Goal: Transaction & Acquisition: Purchase product/service

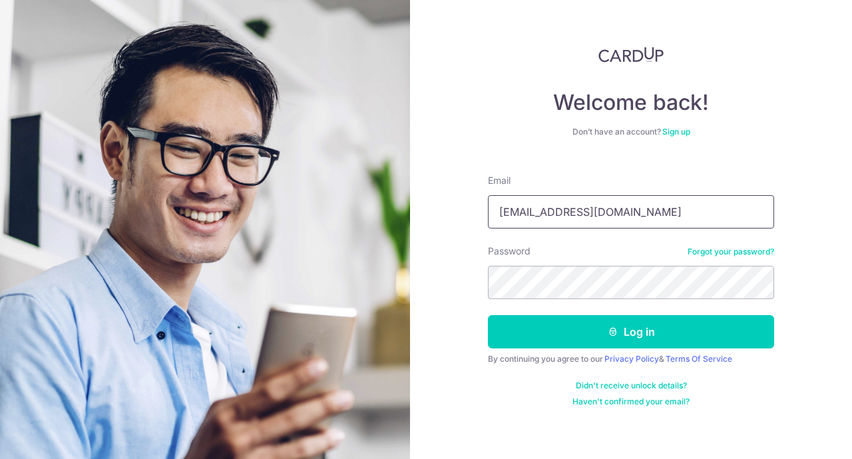
type input "lukekinss@yahoo.com.sg"
click at [631, 331] on button "Log in" at bounding box center [631, 331] width 286 height 33
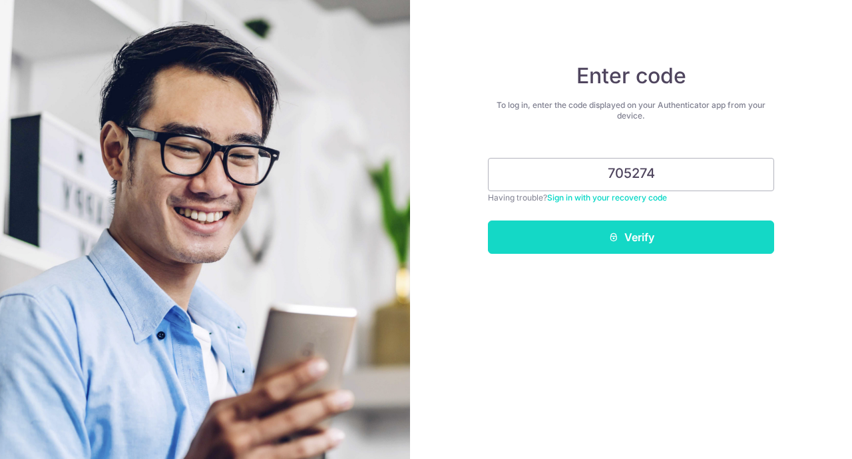
type input "705274"
click at [643, 238] on button "Verify" at bounding box center [631, 236] width 286 height 33
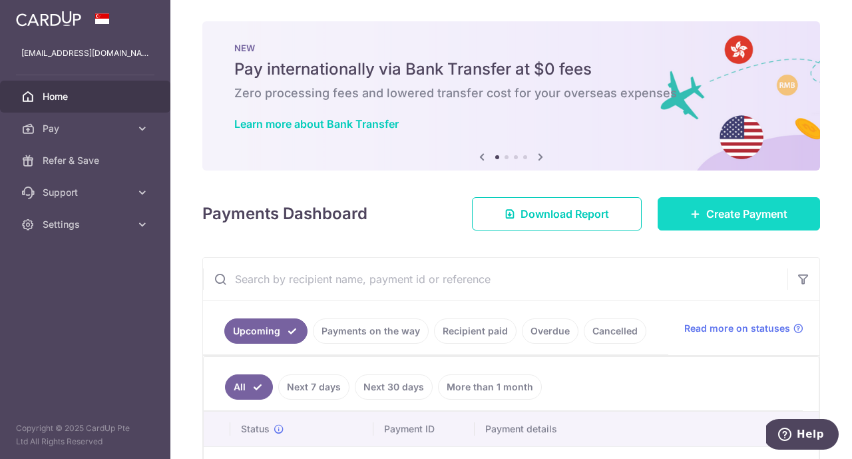
click at [739, 213] on span "Create Payment" at bounding box center [746, 214] width 81 height 16
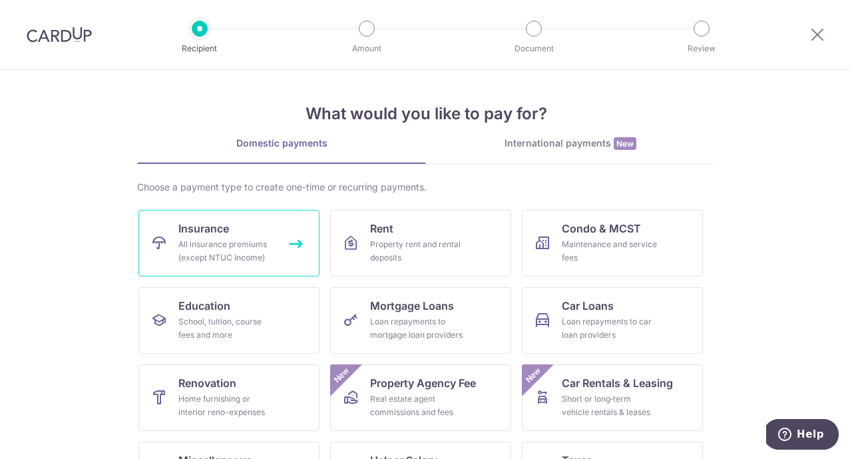
click at [248, 239] on div "All insurance premiums (except NTUC Income)" at bounding box center [226, 251] width 96 height 27
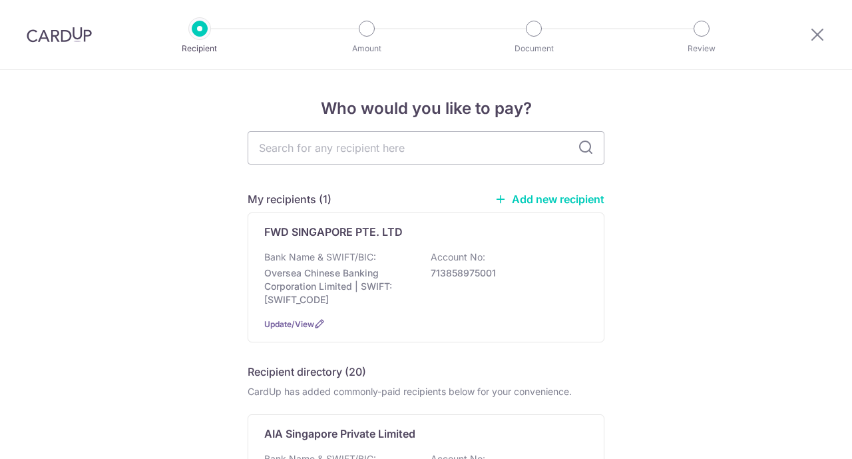
click at [339, 148] on input "text" at bounding box center [426, 147] width 357 height 33
type input "manu"
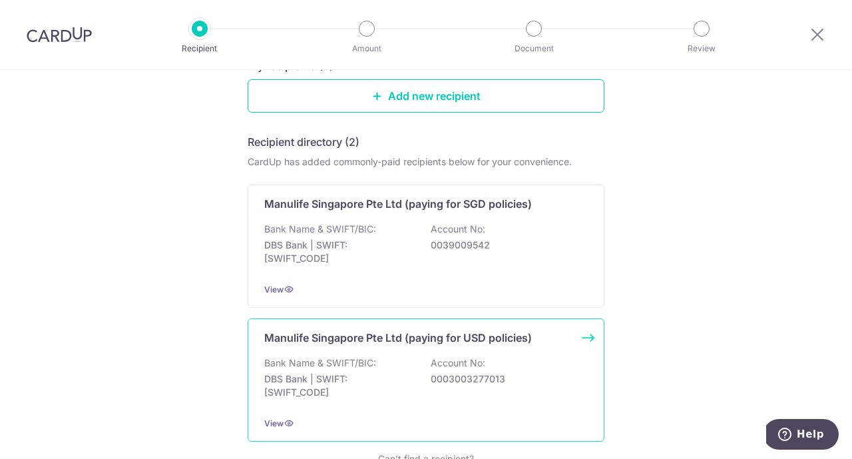
scroll to position [163, 0]
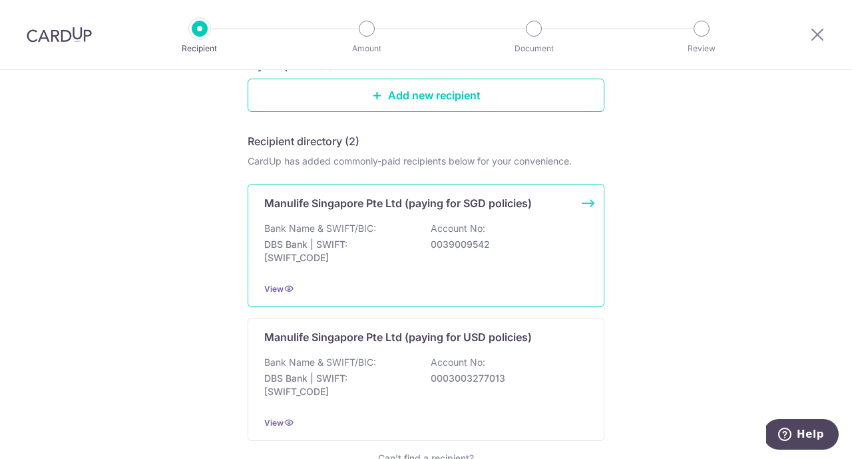
click at [476, 198] on p "Manulife Singapore Pte Ltd (paying for SGD policies)" at bounding box center [398, 203] width 268 height 16
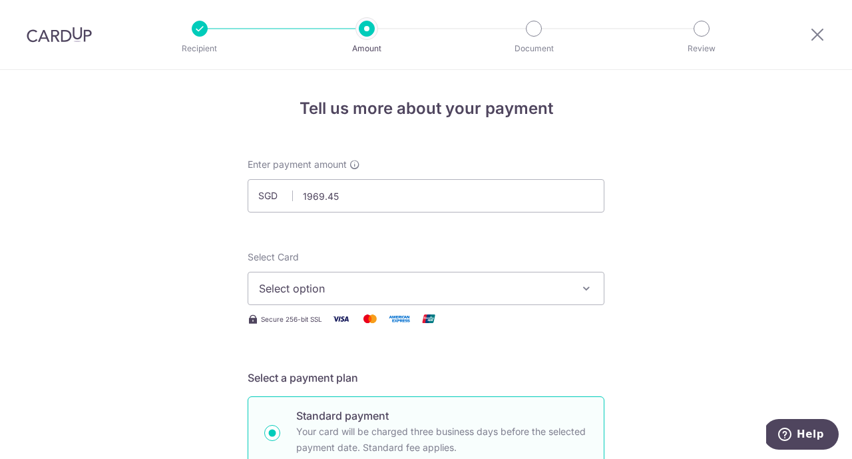
type input "1,969.45"
click at [443, 284] on span "Select option" at bounding box center [414, 288] width 310 height 16
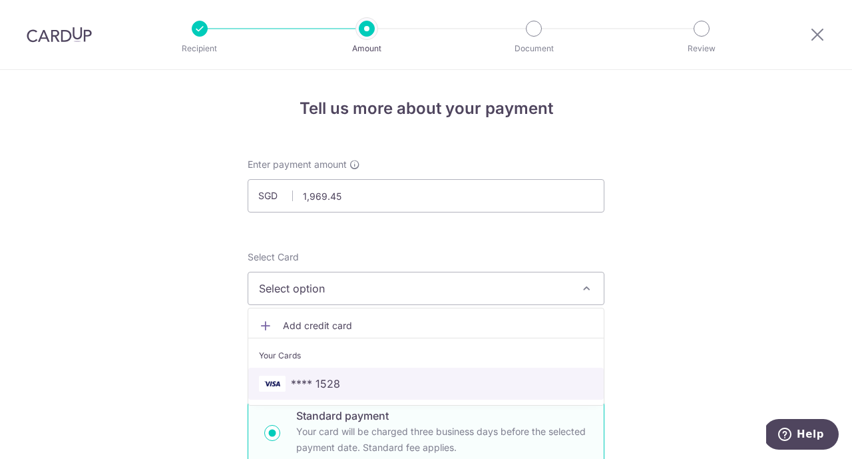
click at [383, 391] on span "**** 1528" at bounding box center [426, 383] width 334 height 16
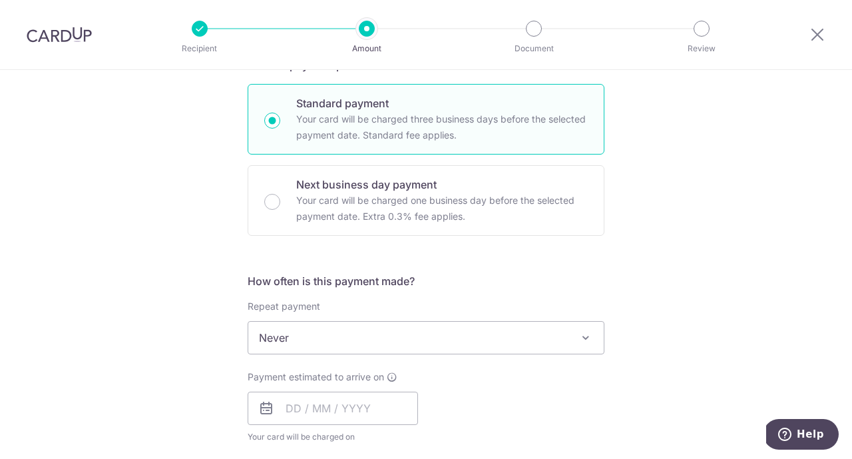
scroll to position [313, 0]
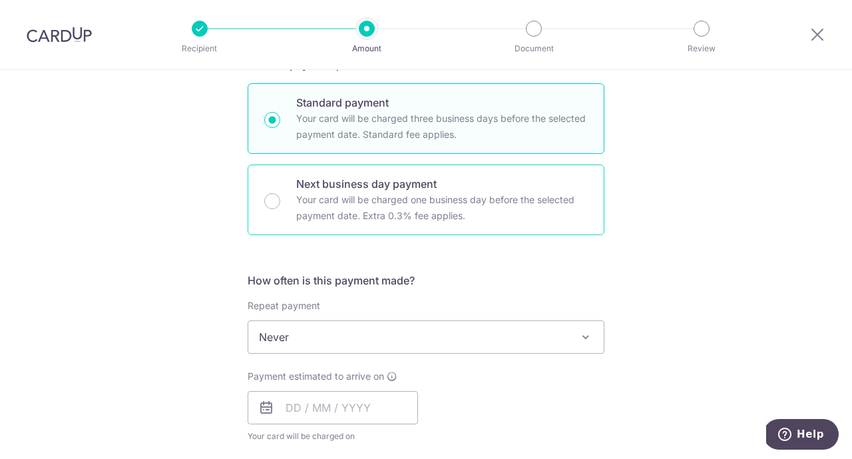
click at [534, 201] on p "Your card will be charged one business day before the selected payment date. Ex…" at bounding box center [442, 208] width 292 height 32
click at [280, 201] on input "Next business day payment Your card will be charged one business day before the…" at bounding box center [272, 201] width 16 height 16
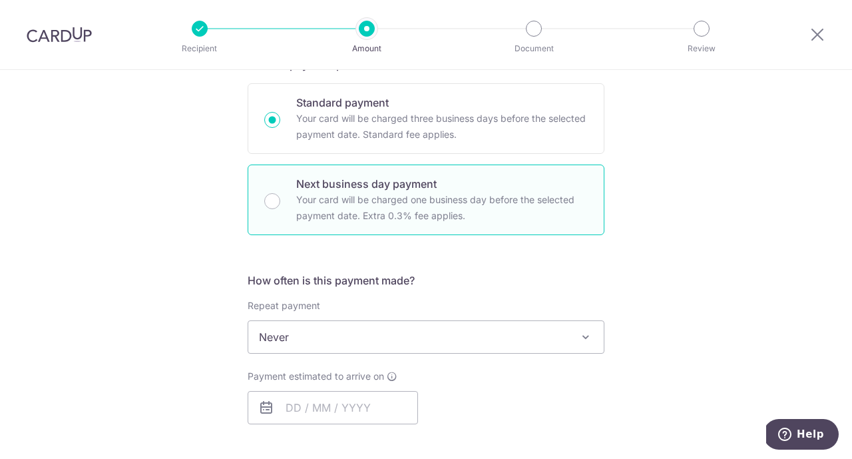
radio input "false"
radio input "true"
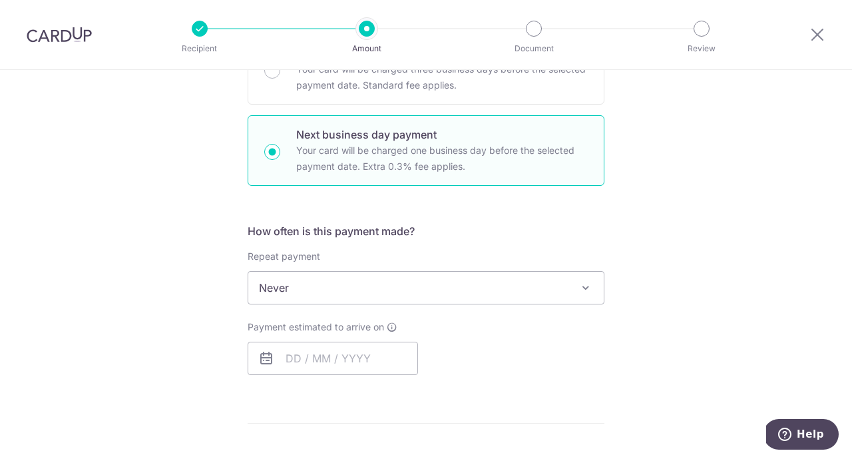
scroll to position [377, 0]
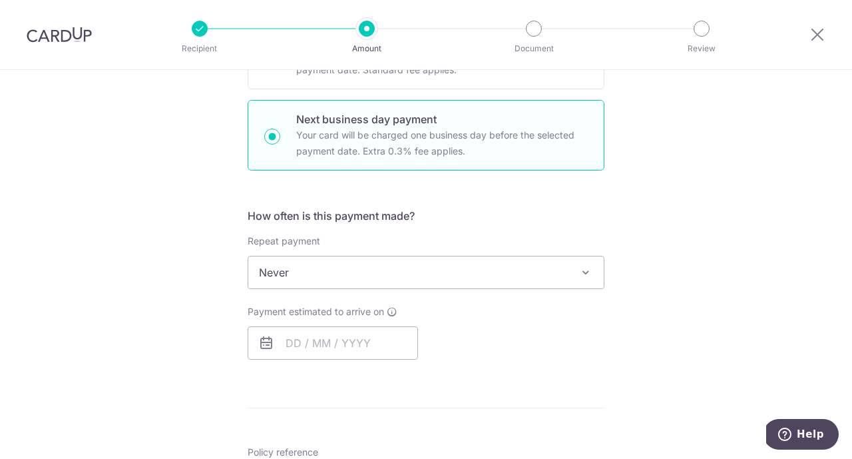
click at [544, 277] on span "Never" at bounding box center [425, 272] width 355 height 32
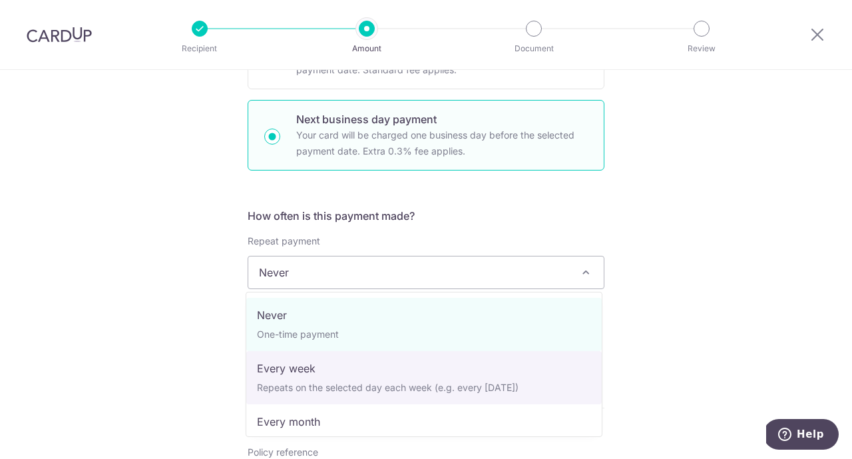
select select "2"
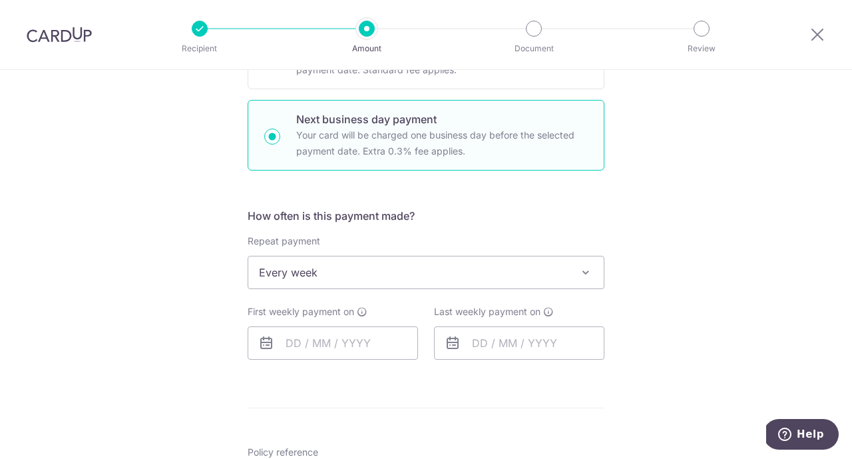
scroll to position [457, 0]
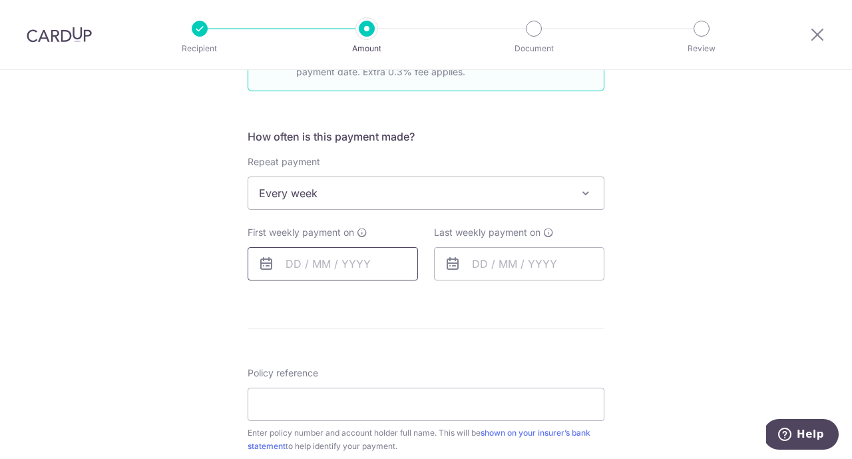
click at [292, 275] on input "text" at bounding box center [333, 263] width 170 height 33
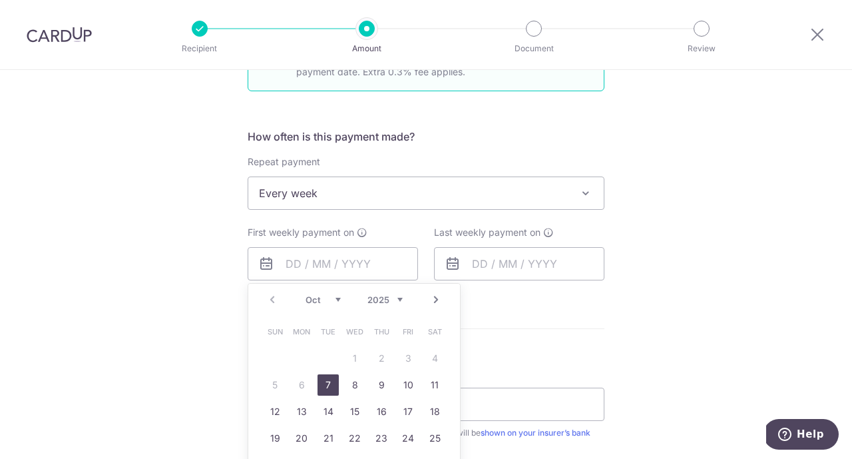
click at [323, 389] on link "7" at bounding box center [327, 384] width 21 height 21
type input "07/10/2025"
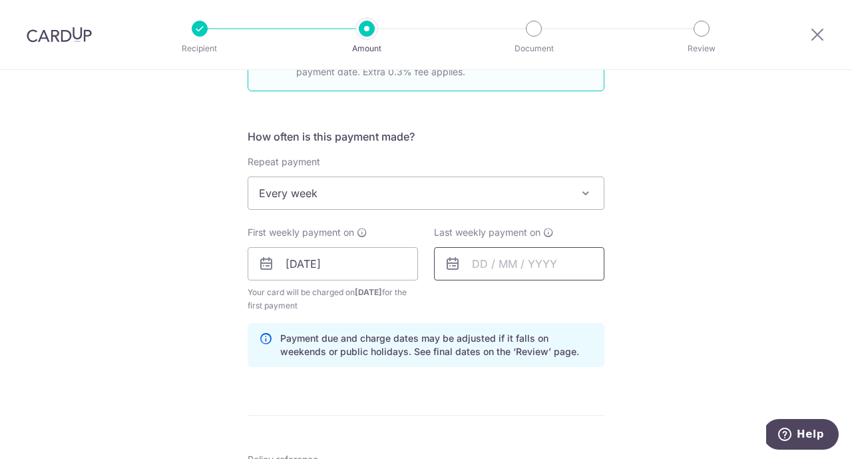
click at [477, 272] on input "text" at bounding box center [519, 263] width 170 height 33
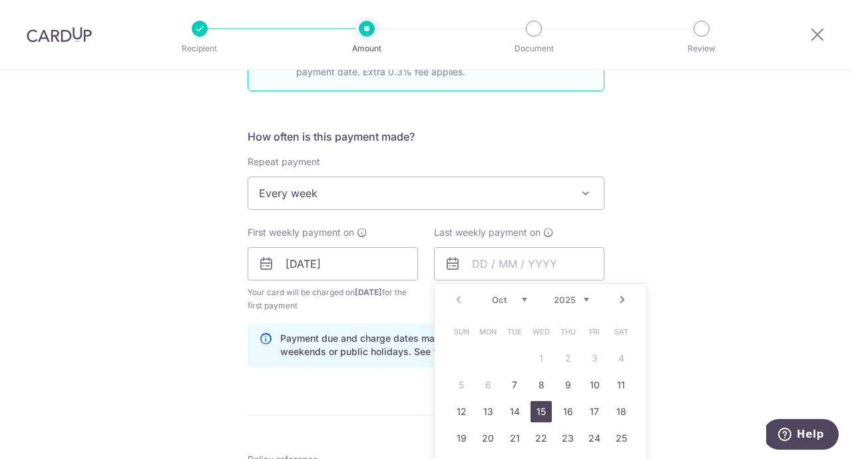
click at [542, 411] on link "15" at bounding box center [540, 411] width 21 height 21
type input "15/10/2025"
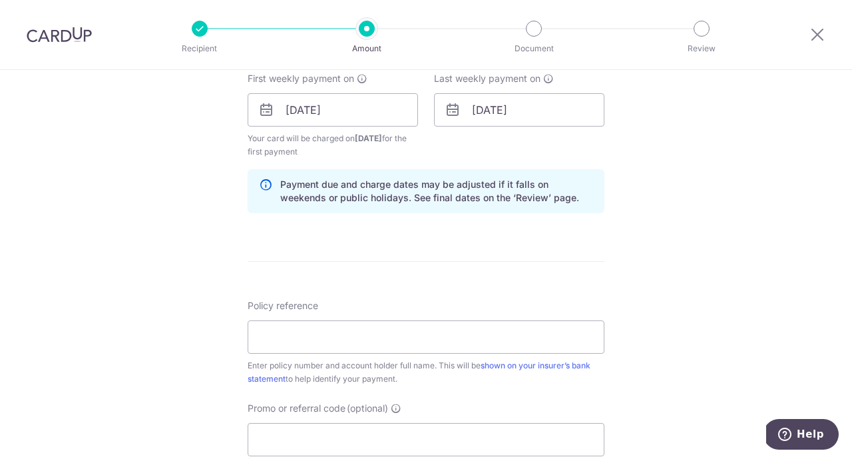
scroll to position [614, 0]
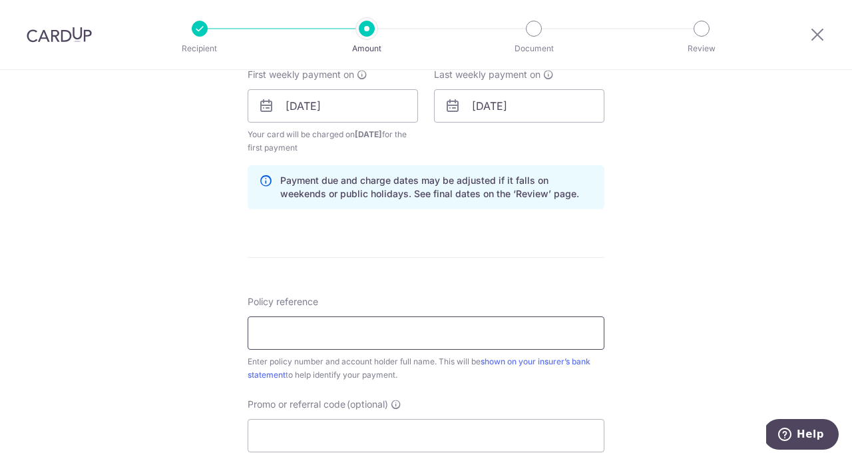
click at [536, 329] on input "Policy reference" at bounding box center [426, 332] width 357 height 33
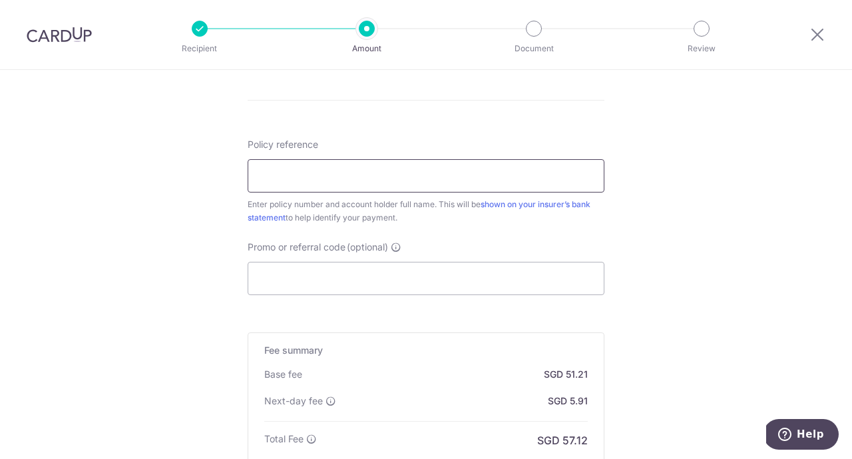
scroll to position [772, 0]
click at [418, 173] on input "Policy reference" at bounding box center [426, 174] width 357 height 33
type input "1492716323 Yong Siew Fang"
click at [479, 274] on input "Promo or referral code (optional)" at bounding box center [426, 277] width 357 height 33
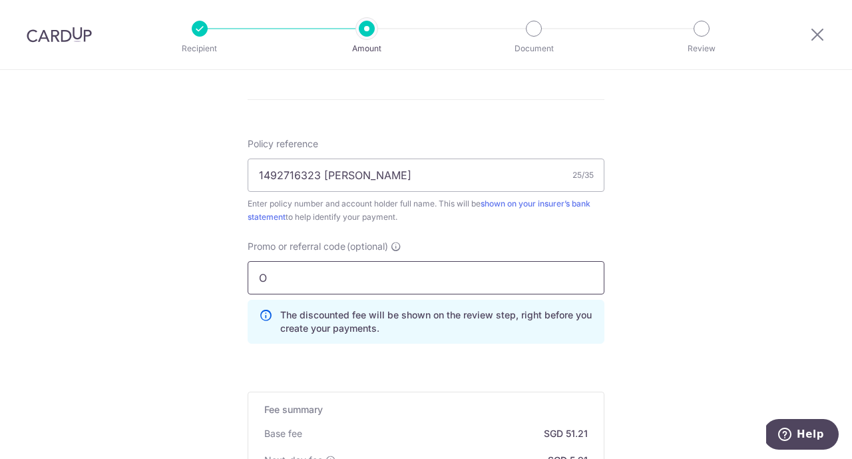
type input "OCBC18"
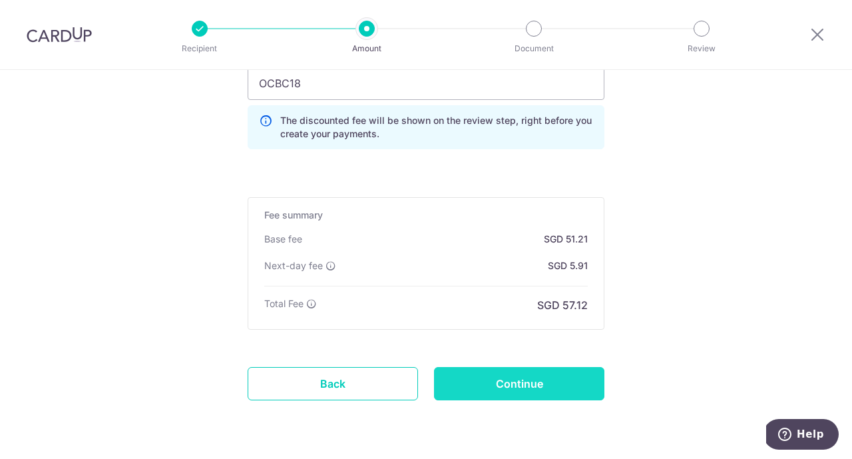
click at [536, 379] on input "Continue" at bounding box center [519, 383] width 170 height 33
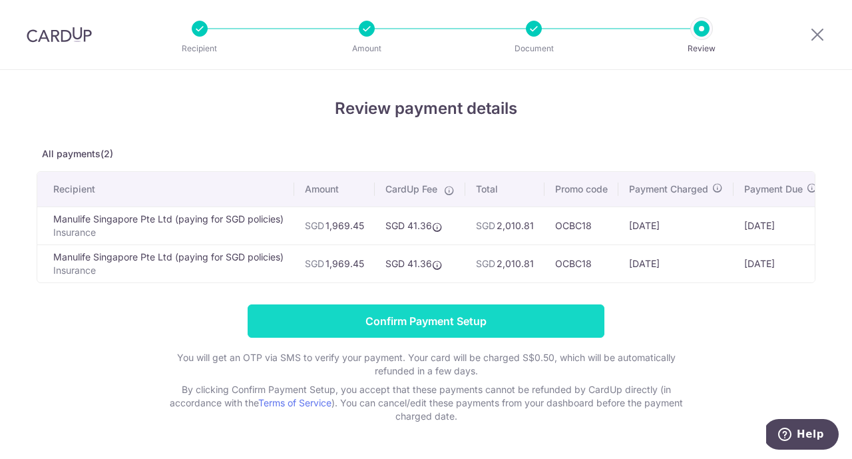
click at [445, 327] on input "Confirm Payment Setup" at bounding box center [426, 320] width 357 height 33
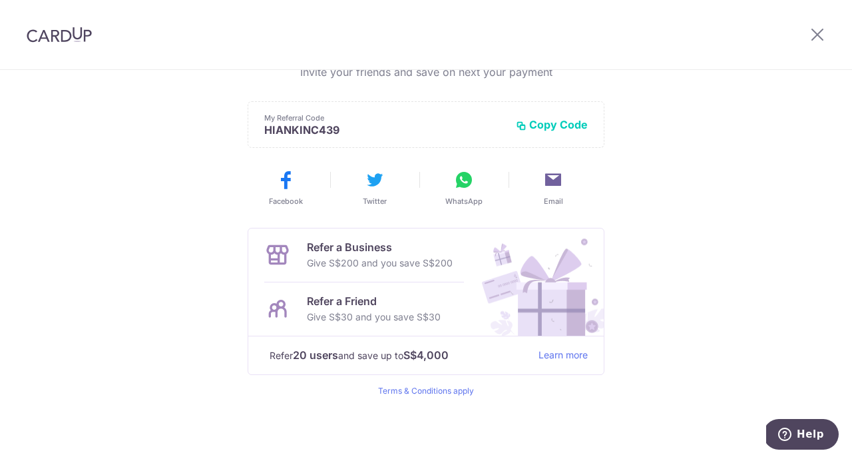
scroll to position [323, 0]
click at [823, 31] on icon at bounding box center [817, 34] width 16 height 17
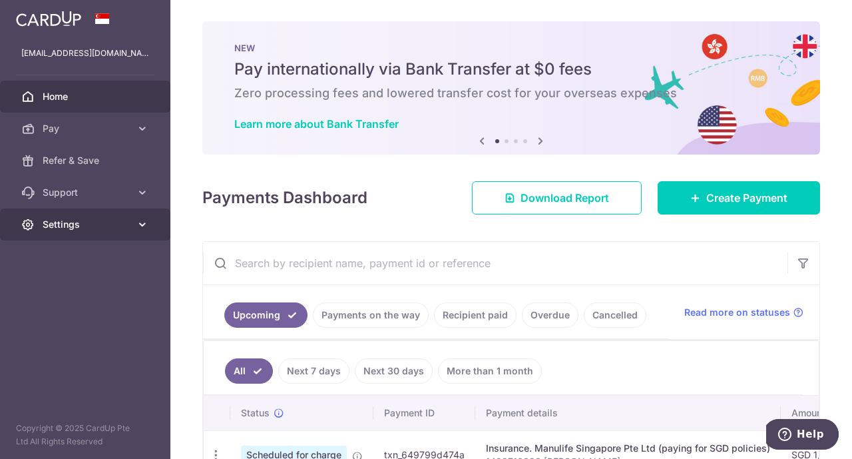
click at [109, 226] on span "Settings" at bounding box center [87, 224] width 88 height 13
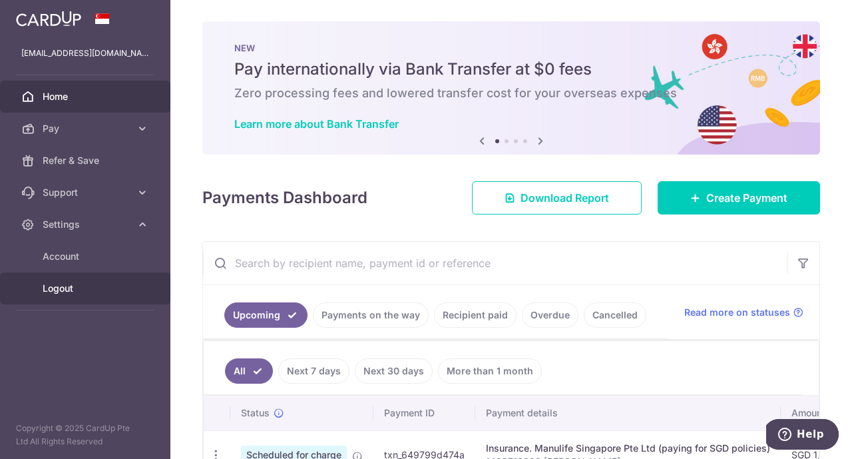
click at [79, 290] on span "Logout" at bounding box center [87, 288] width 88 height 13
